Goal: Task Accomplishment & Management: Manage account settings

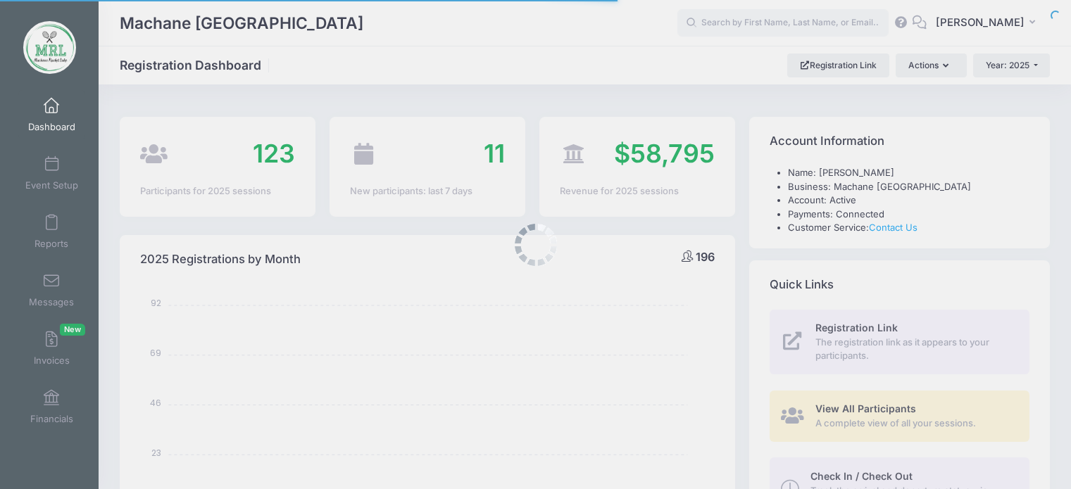
select select
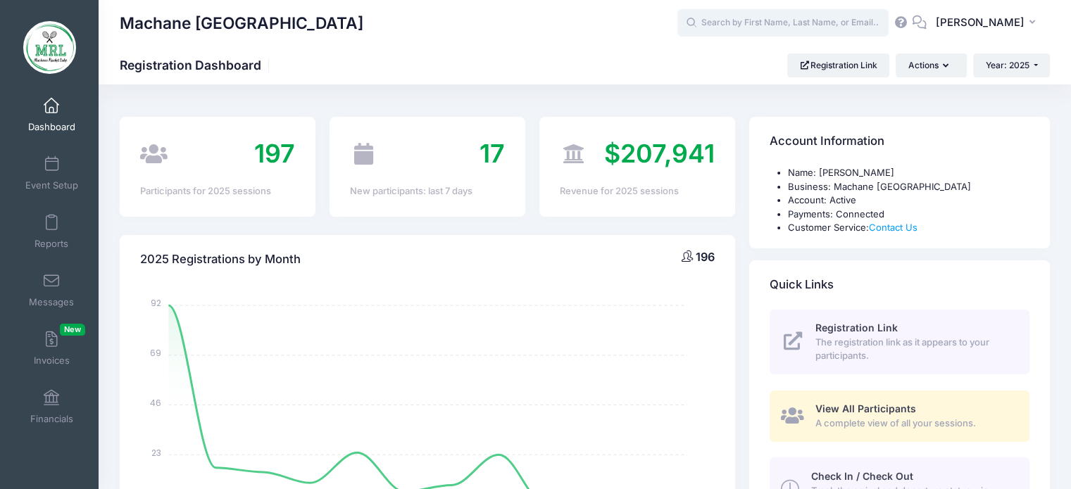
click at [732, 25] on input "text" at bounding box center [782, 23] width 211 height 28
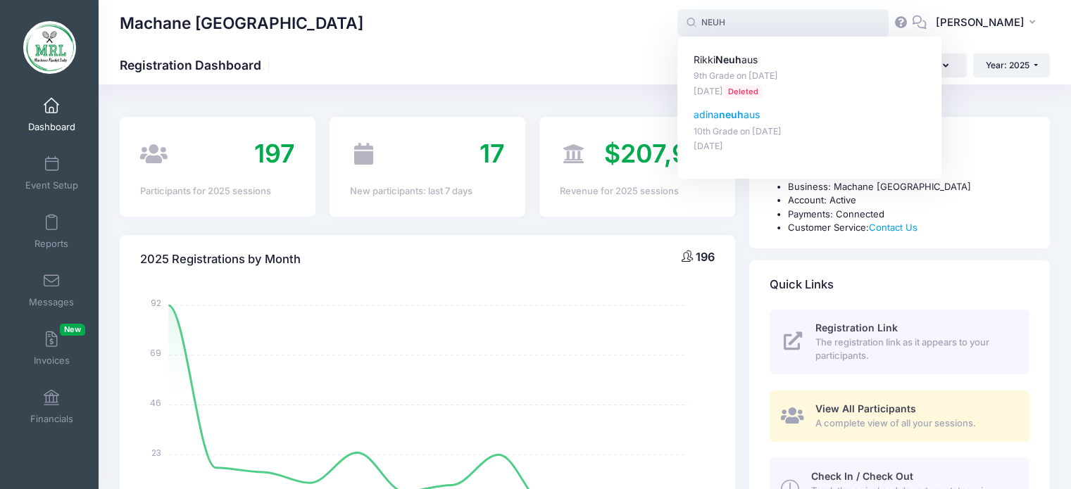
click at [757, 113] on p "[PERSON_NAME] aus" at bounding box center [810, 115] width 232 height 15
type input "[PERSON_NAME] (10th Grade, [DATE])"
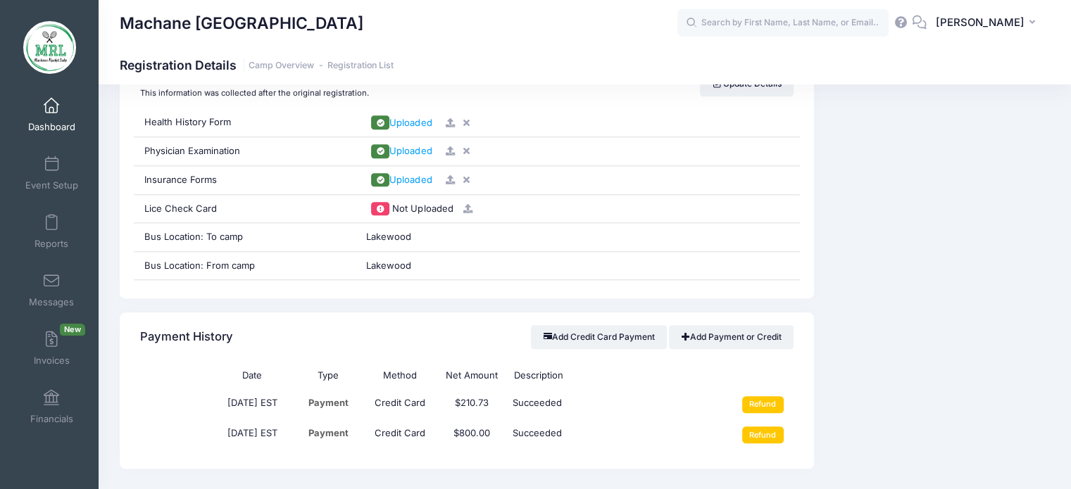
scroll to position [1468, 0]
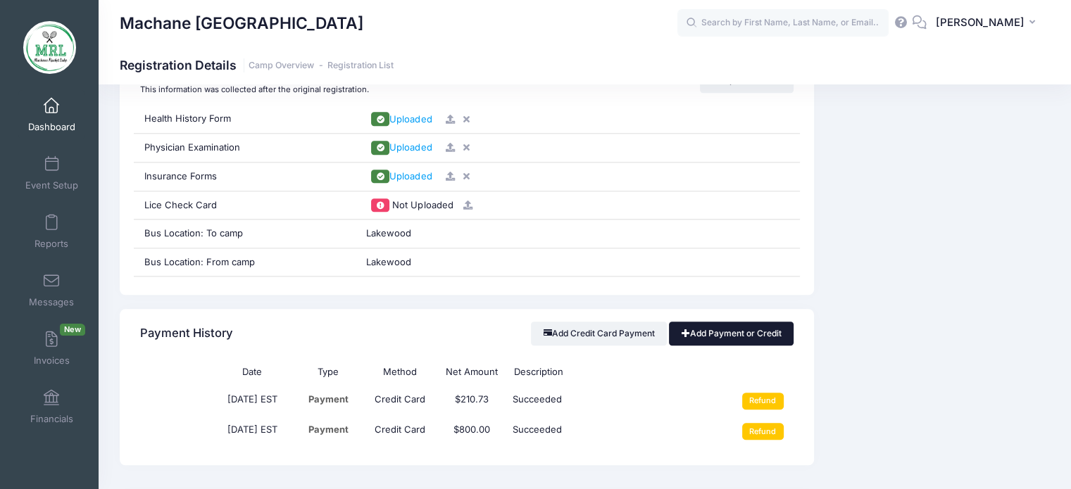
click at [723, 330] on link "Add Payment or Credit" at bounding box center [731, 334] width 125 height 24
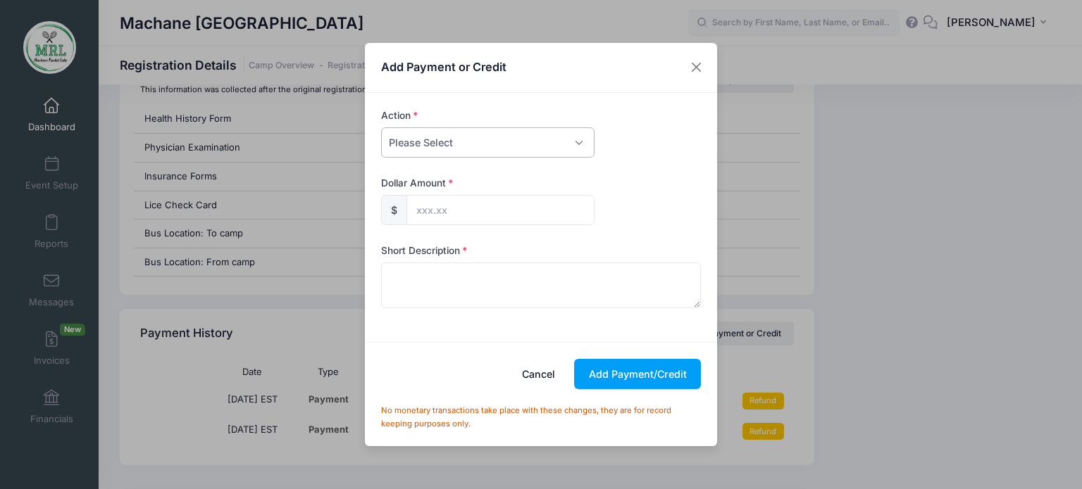
click at [577, 142] on select "Please Select Payment Credit Refund (Offline)" at bounding box center [487, 142] width 213 height 30
select select "payment"
click at [381, 127] on select "Please Select Payment Credit Refund (Offline)" at bounding box center [487, 142] width 213 height 30
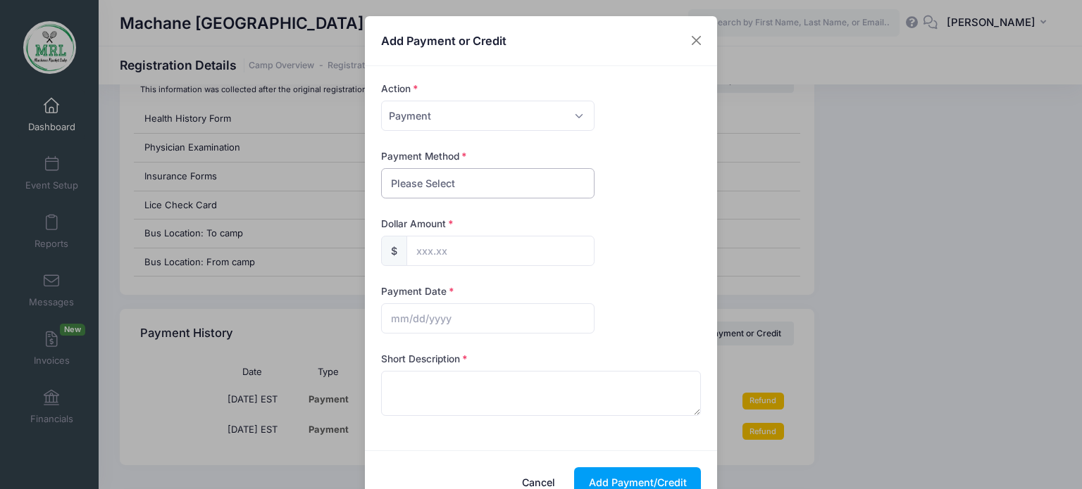
click at [539, 188] on select "Please Select PayPal Cash Check Bank Transfer Other" at bounding box center [487, 183] width 213 height 30
select select "bank transfer"
click at [381, 168] on select "Please Select PayPal Cash Check Bank Transfer Other" at bounding box center [487, 183] width 213 height 30
click at [527, 256] on input "text" at bounding box center [500, 251] width 188 height 30
type input "887.00"
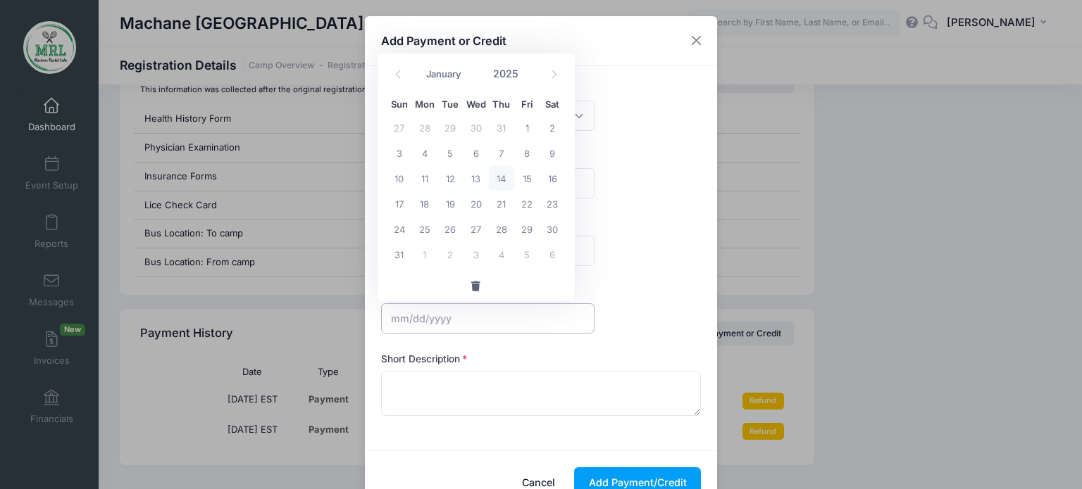
click at [503, 319] on input "text" at bounding box center [487, 319] width 213 height 30
click at [498, 180] on span "14" at bounding box center [501, 177] width 25 height 25
type input "08/14/2025"
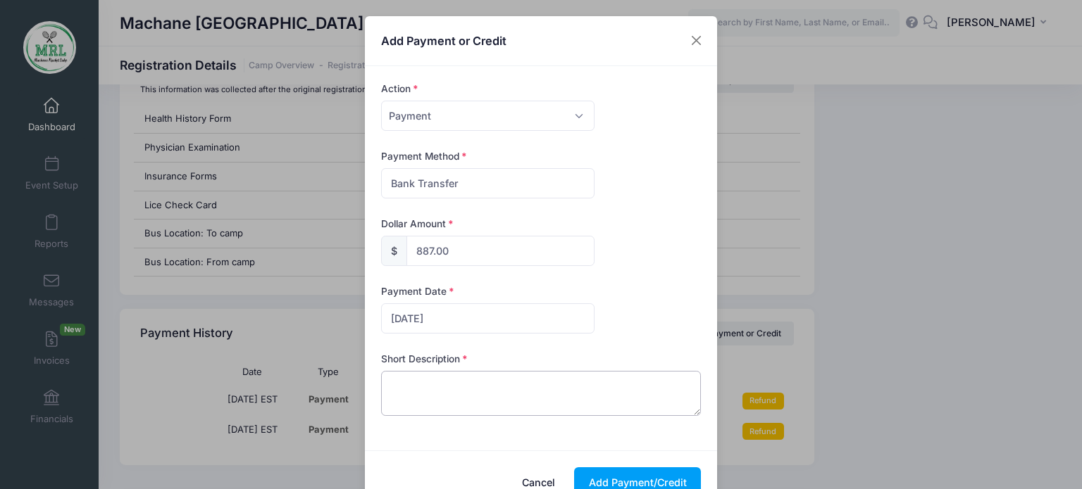
click at [456, 405] on textarea at bounding box center [541, 393] width 320 height 45
type textarea "zelle"
click at [631, 470] on button "Add Payment/Credit" at bounding box center [637, 483] width 127 height 30
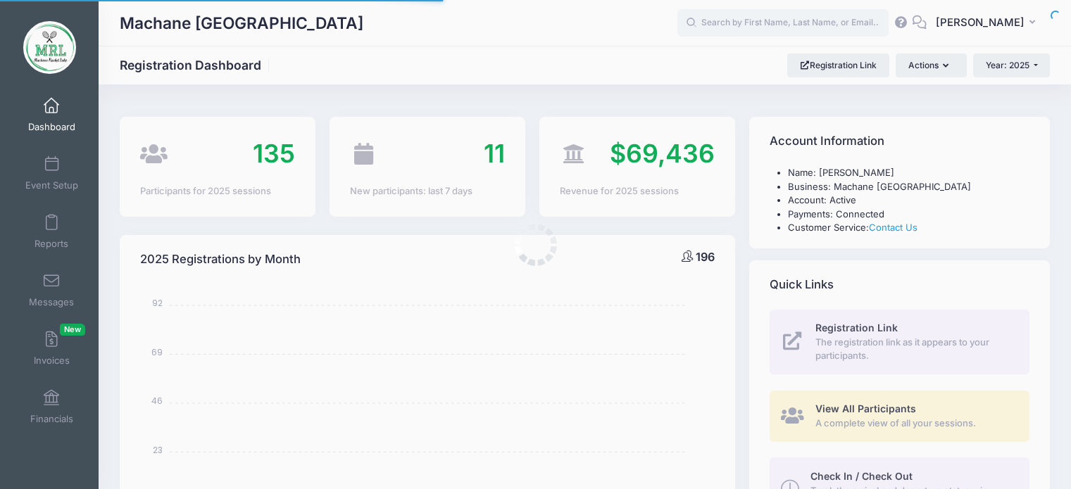
select select
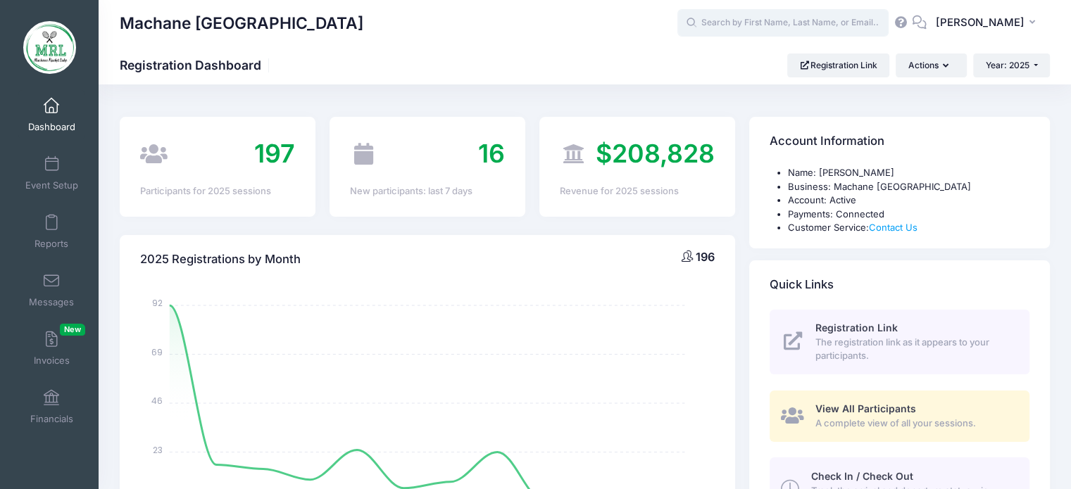
click at [720, 30] on input "text" at bounding box center [782, 23] width 211 height 28
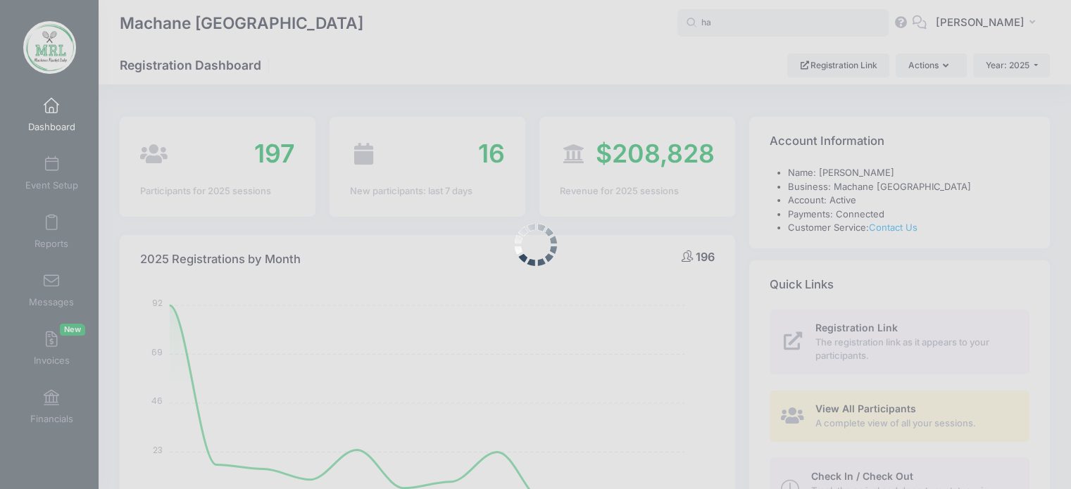
type input "h"
